Goal: Task Accomplishment & Management: Manage account settings

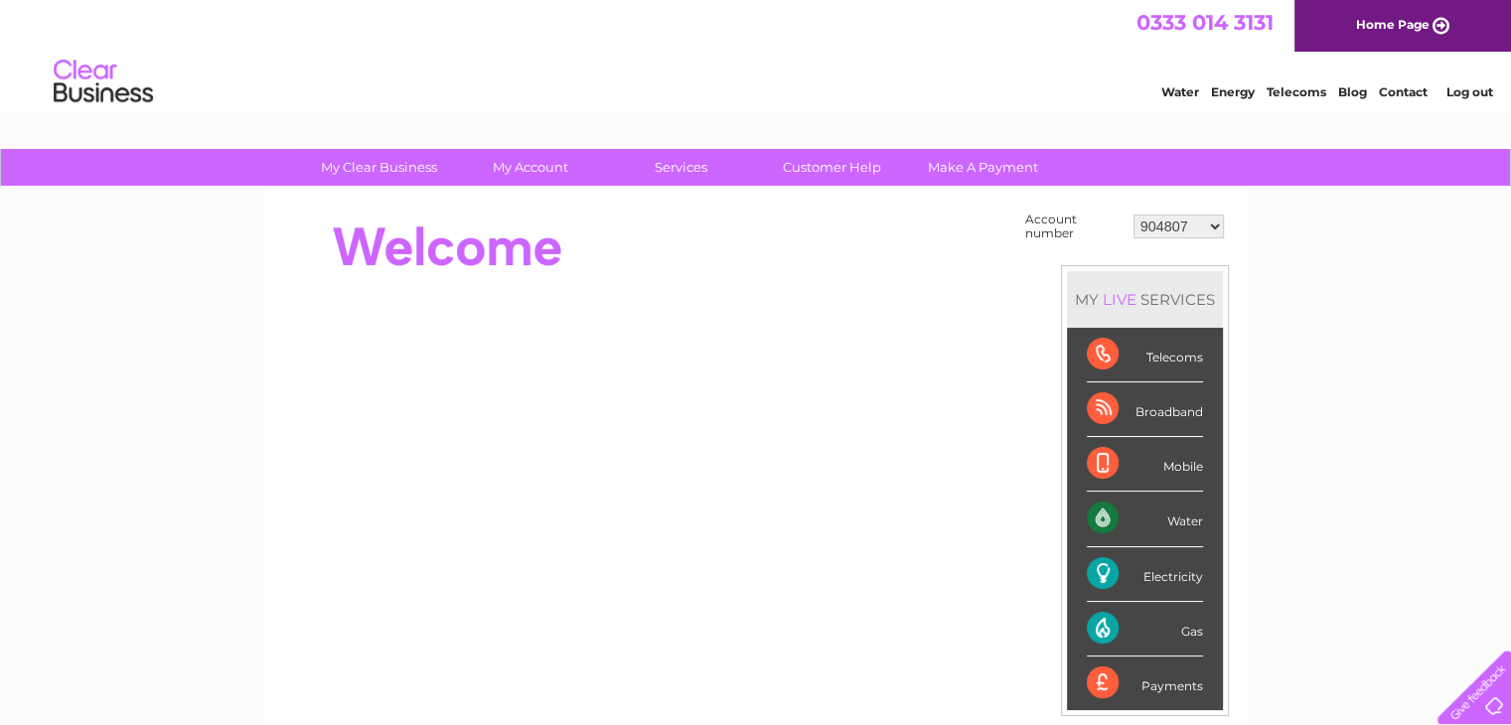
click at [1193, 228] on select "904807 30286514" at bounding box center [1179, 227] width 90 height 24
select select "30286514"
click at [1134, 215] on select "904807 30286514" at bounding box center [1179, 227] width 90 height 24
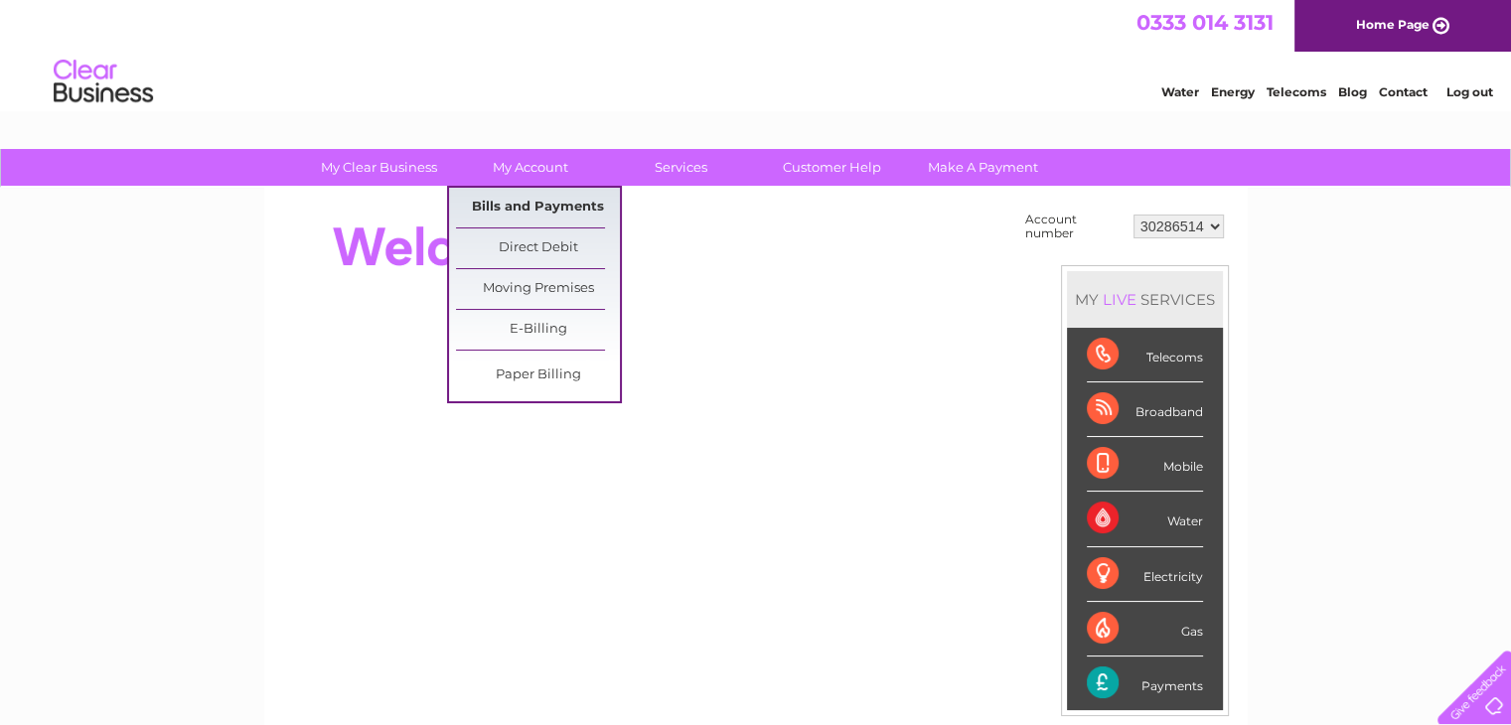
click at [505, 202] on link "Bills and Payments" at bounding box center [538, 208] width 164 height 40
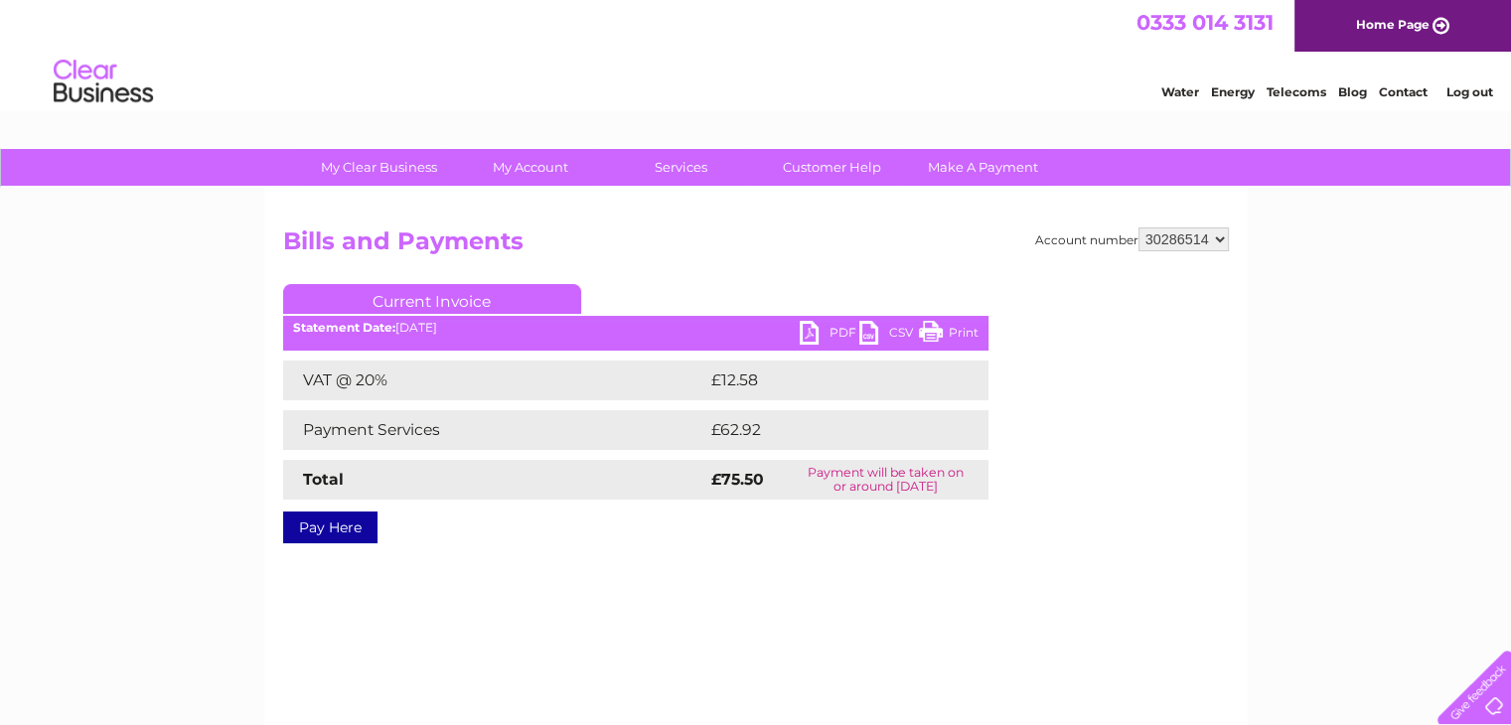
click at [807, 334] on link "PDF" at bounding box center [830, 335] width 60 height 29
